Goal: Task Accomplishment & Management: Use online tool/utility

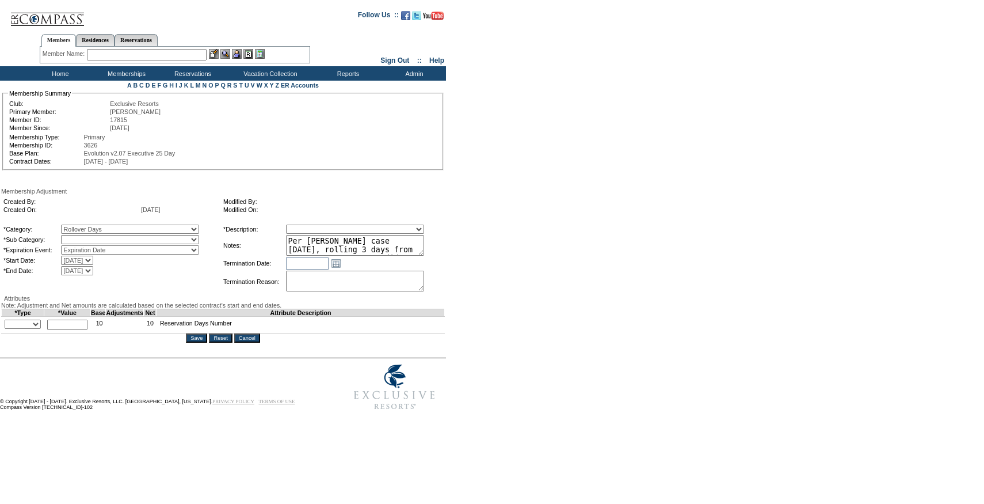
click at [113, 240] on select "Rollover Days" at bounding box center [130, 239] width 138 height 9
select select "782"
click at [85, 237] on select "Rollover Days" at bounding box center [130, 239] width 138 height 9
click at [316, 232] on select "Membership/Transfer Fee Adjustment Membership Fee Adjustment Add-On Fee Adjustm…" at bounding box center [355, 228] width 138 height 9
select select "275"
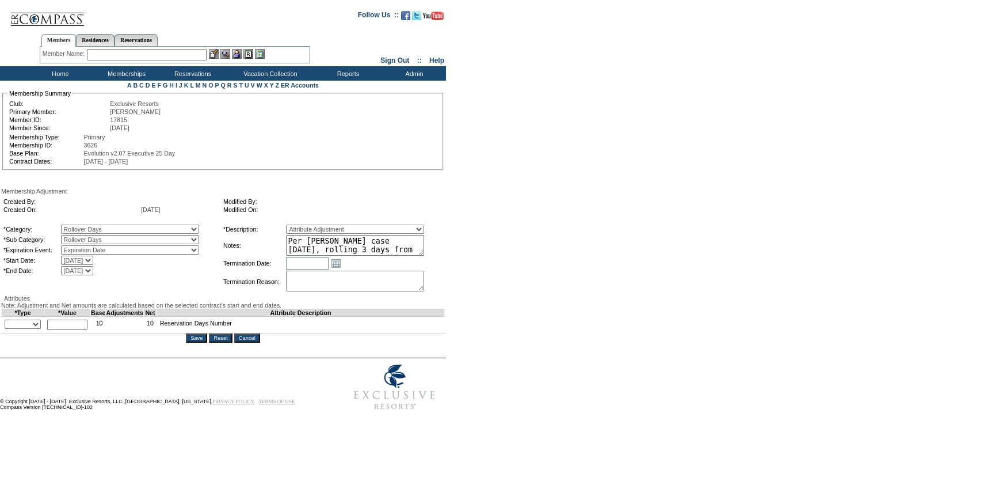
click at [307, 226] on select "Membership/Transfer Fee Adjustment Membership Fee Adjustment Add-On Fee Adjustm…" at bounding box center [355, 228] width 138 height 9
click at [34, 329] on select "+ - Override" at bounding box center [23, 323] width 36 height 9
select select "1"
click at [7, 329] on select "+ - Override" at bounding box center [23, 323] width 36 height 9
click at [73, 330] on input "text" at bounding box center [67, 324] width 40 height 10
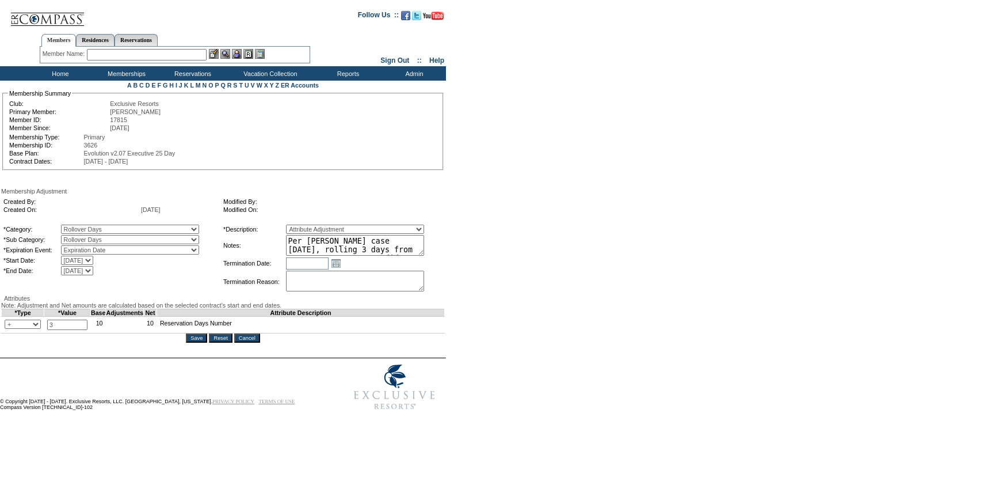
type input "3"
click at [397, 255] on textarea "Per [PERSON_NAME] case [DATE], rolling 3 days from 24/25 to 25/26. Days did not…" at bounding box center [355, 245] width 138 height 21
click at [204, 342] on td "Membership Adjustment Created By: Created On: [DATE] Modified By: Modified On: …" at bounding box center [223, 265] width 444 height 155
click at [203, 342] on input "Save" at bounding box center [196, 337] width 21 height 9
